Goal: Transaction & Acquisition: Purchase product/service

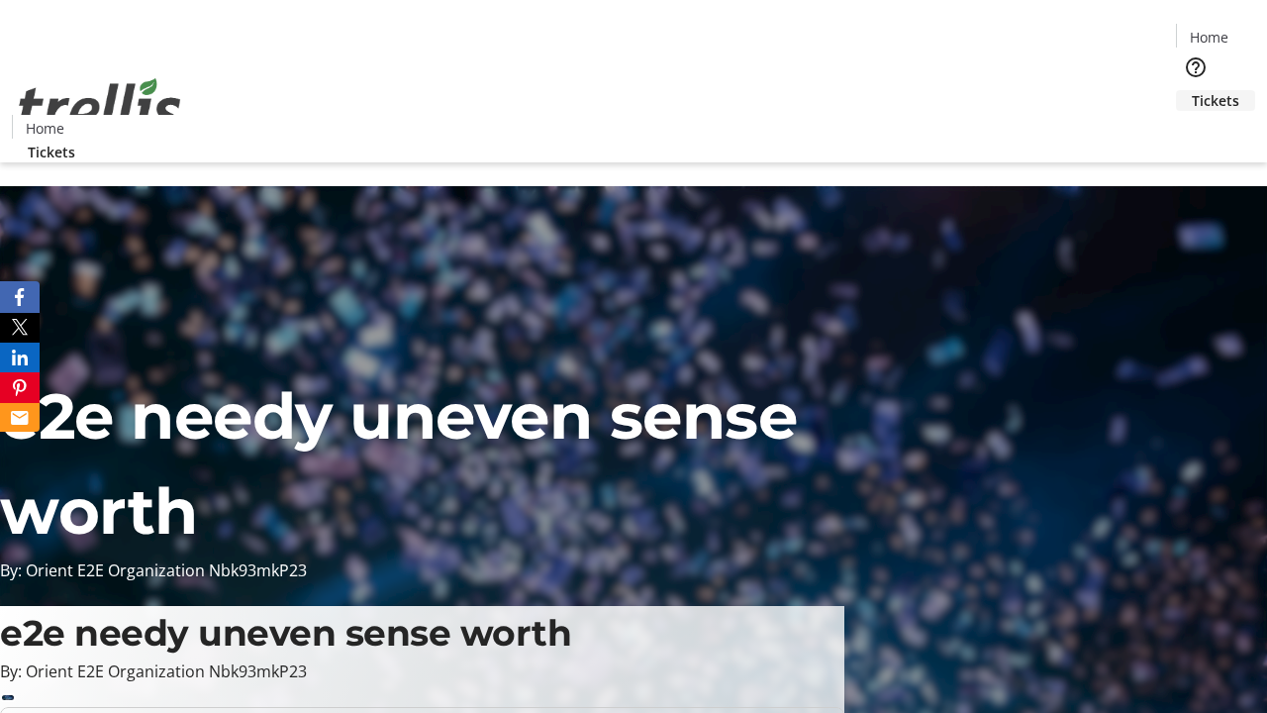
click at [1192, 90] on span "Tickets" at bounding box center [1216, 100] width 48 height 21
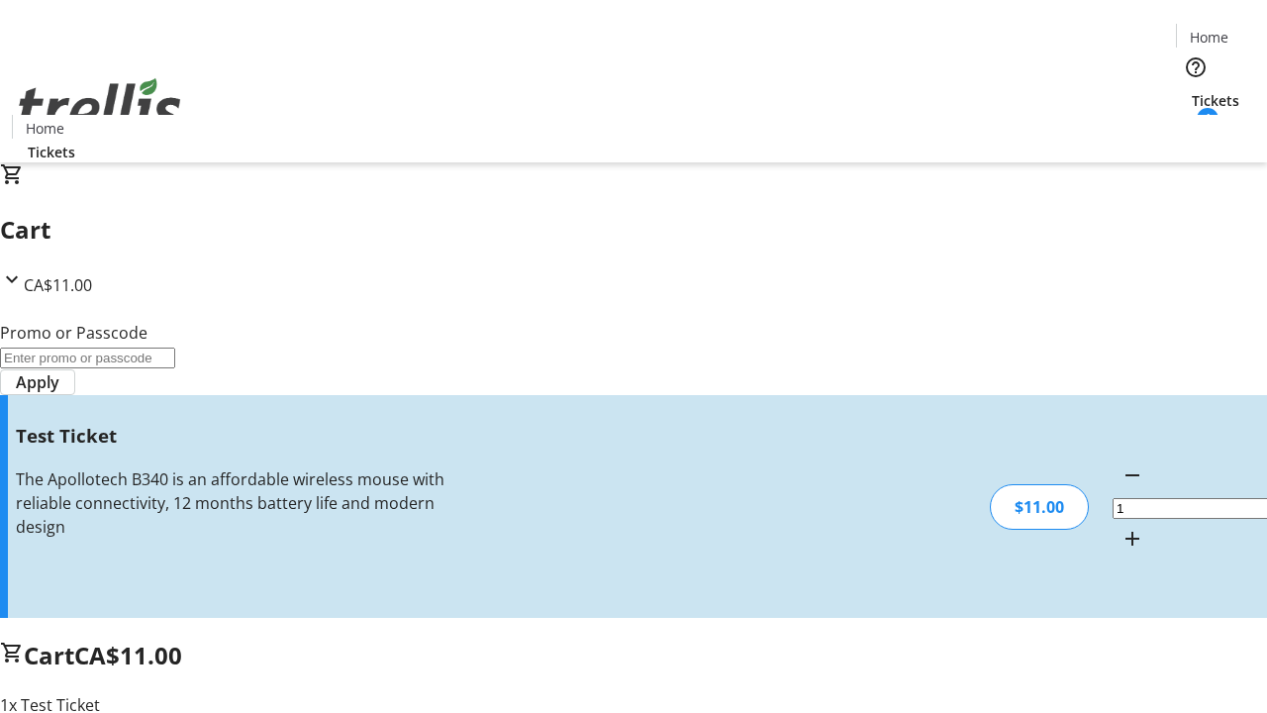
type input "UNLOCK"
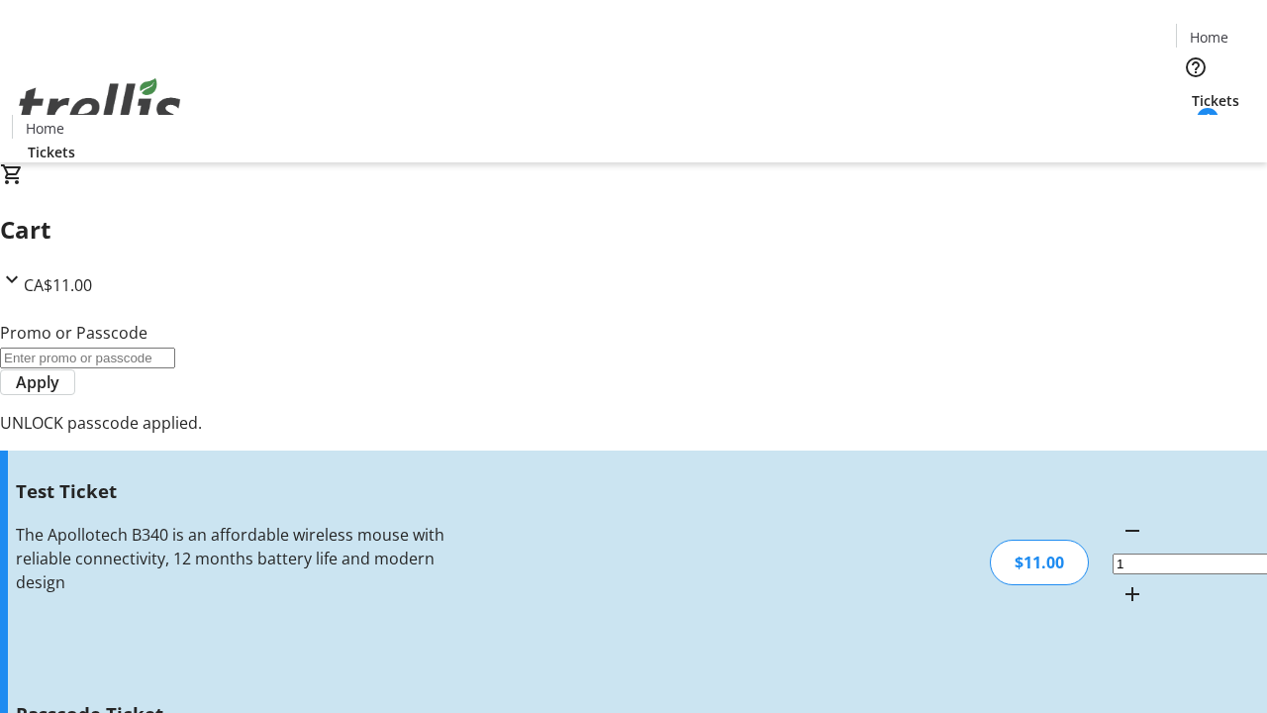
type input "5"
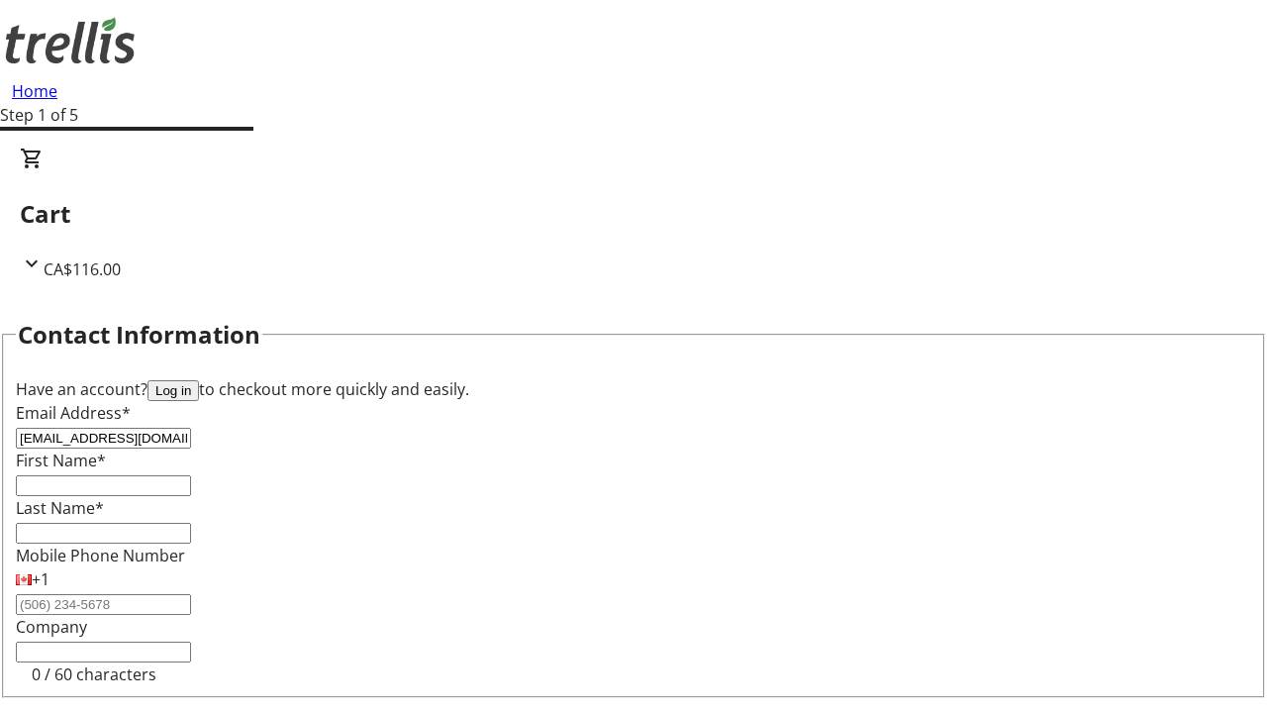
type input "[EMAIL_ADDRESS][DOMAIN_NAME]"
type input "Halle"
type input "[PERSON_NAME]"
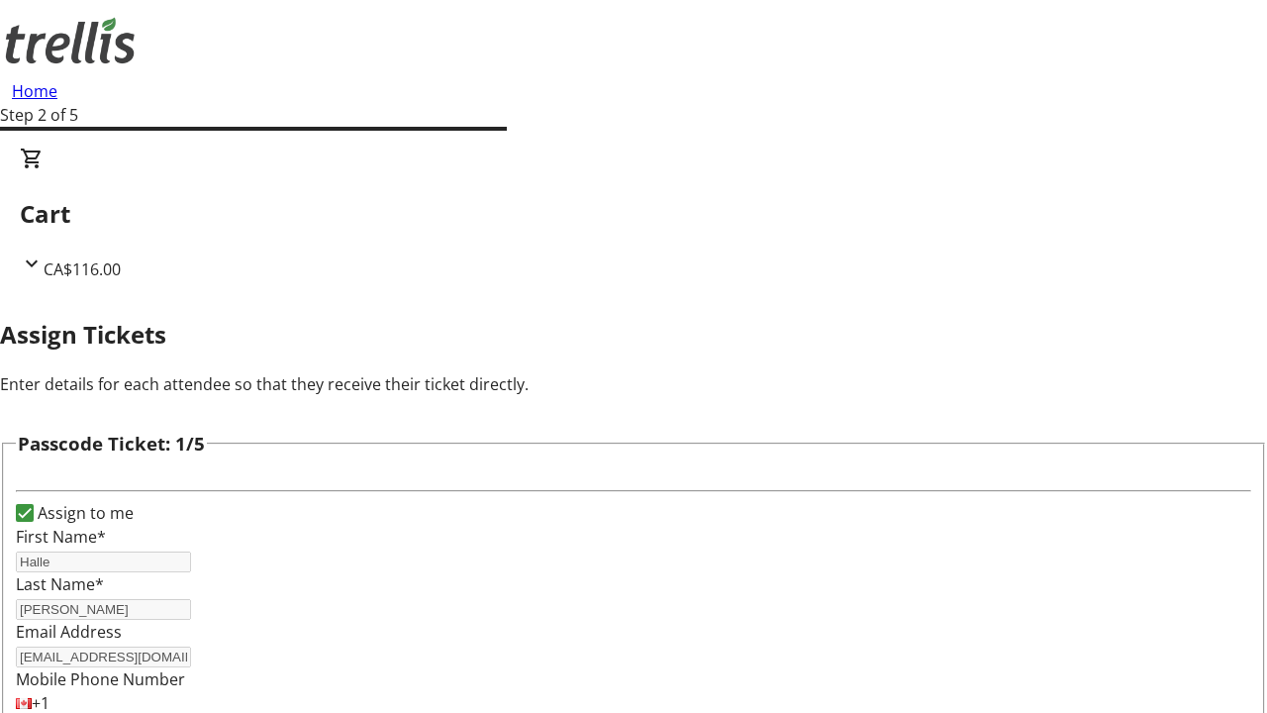
type input "Karine"
type input "[PERSON_NAME]"
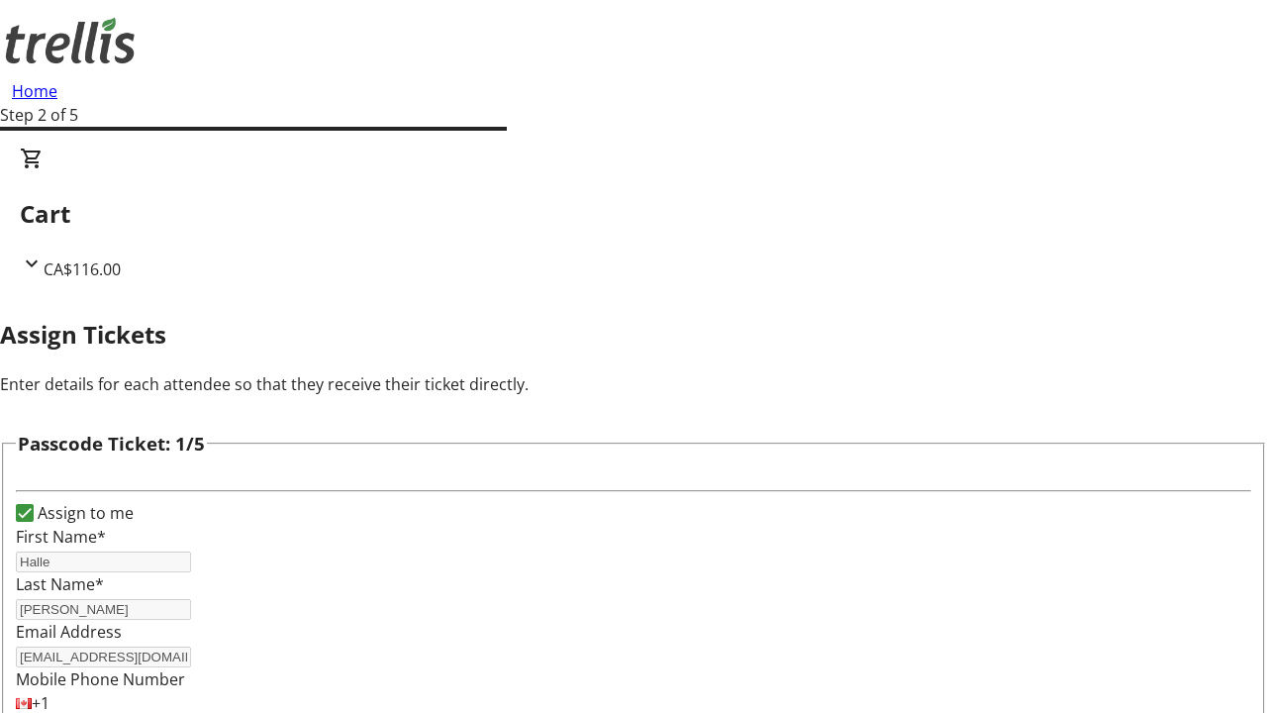
scroll to position [1926, 0]
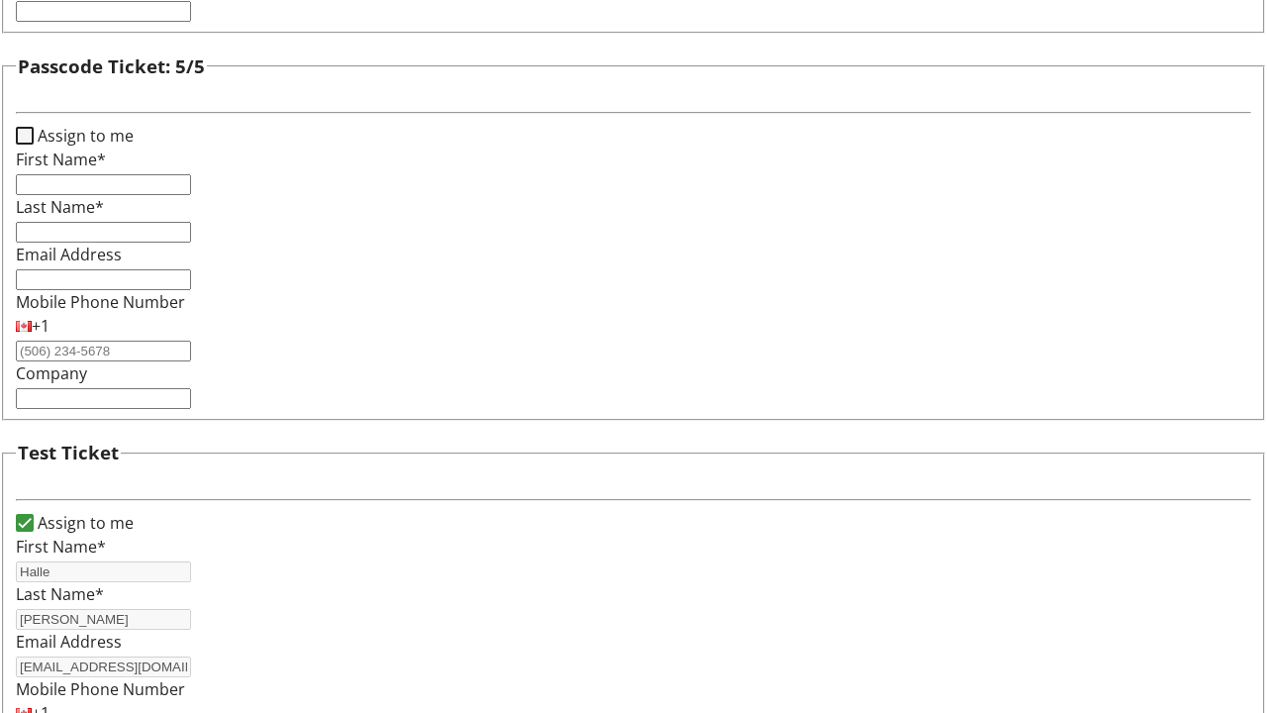
type input "[PERSON_NAME]"
click at [34, 145] on input "Assign to me" at bounding box center [25, 136] width 18 height 18
checkbox input "true"
type input "Halle"
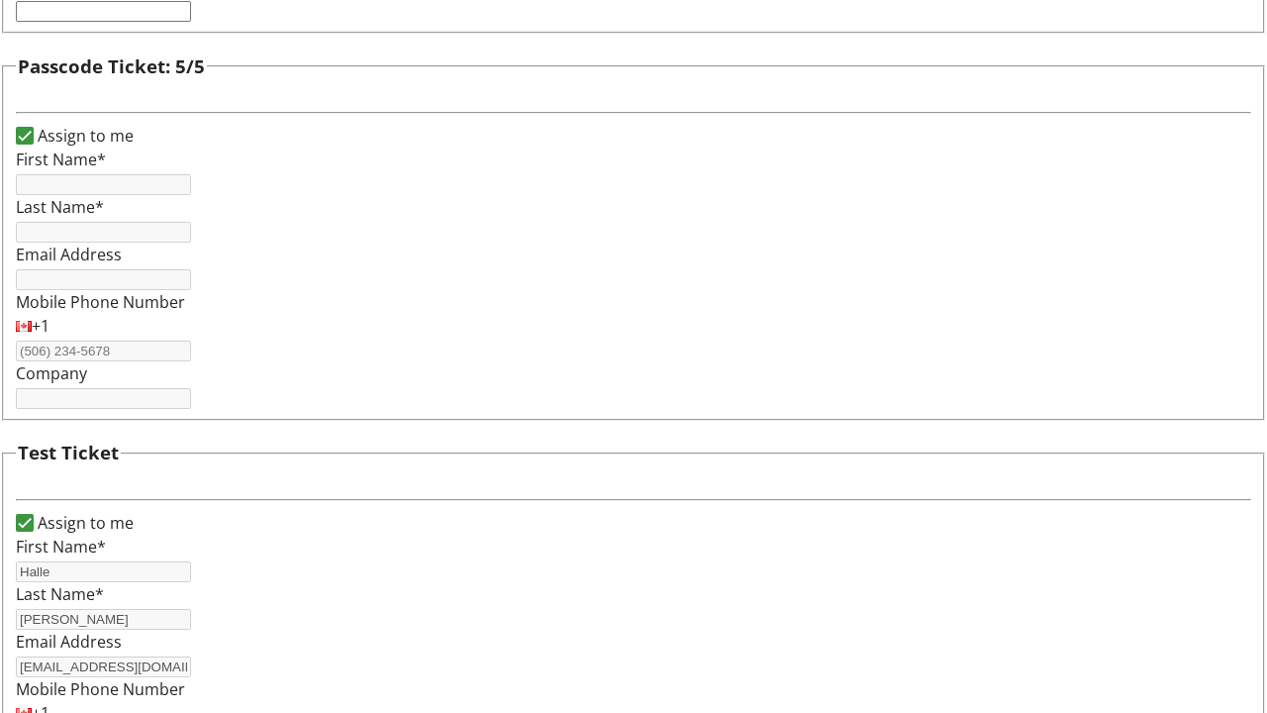
type input "[PERSON_NAME]"
type input "[EMAIL_ADDRESS][DOMAIN_NAME]"
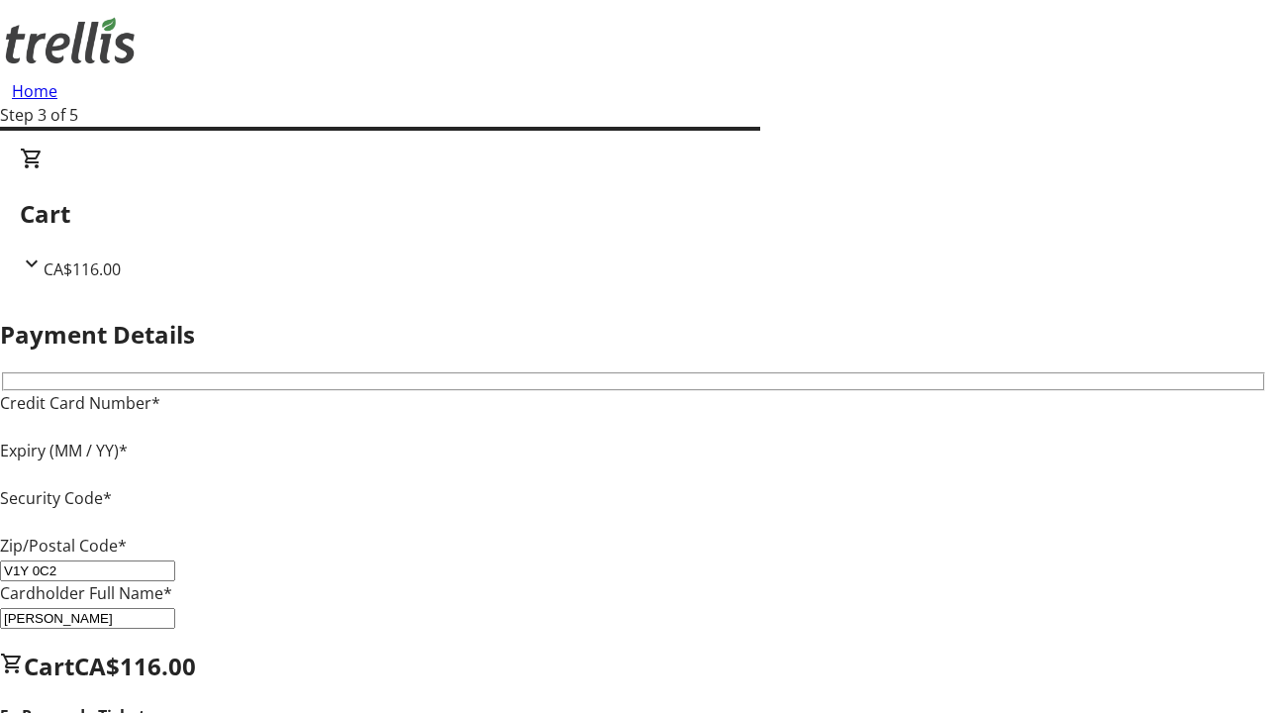
type input "V1Y 0C2"
